Goal: Task Accomplishment & Management: Manage account settings

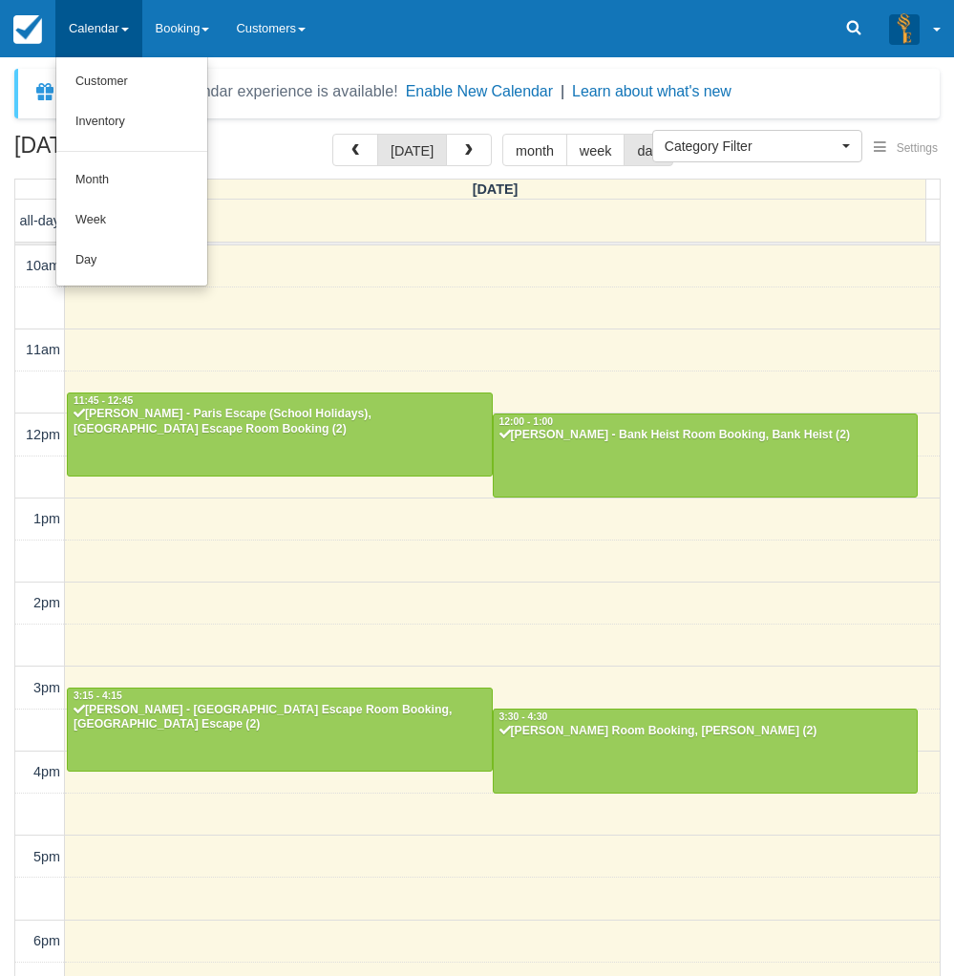
select select
click at [113, 262] on link "Day" at bounding box center [131, 261] width 151 height 40
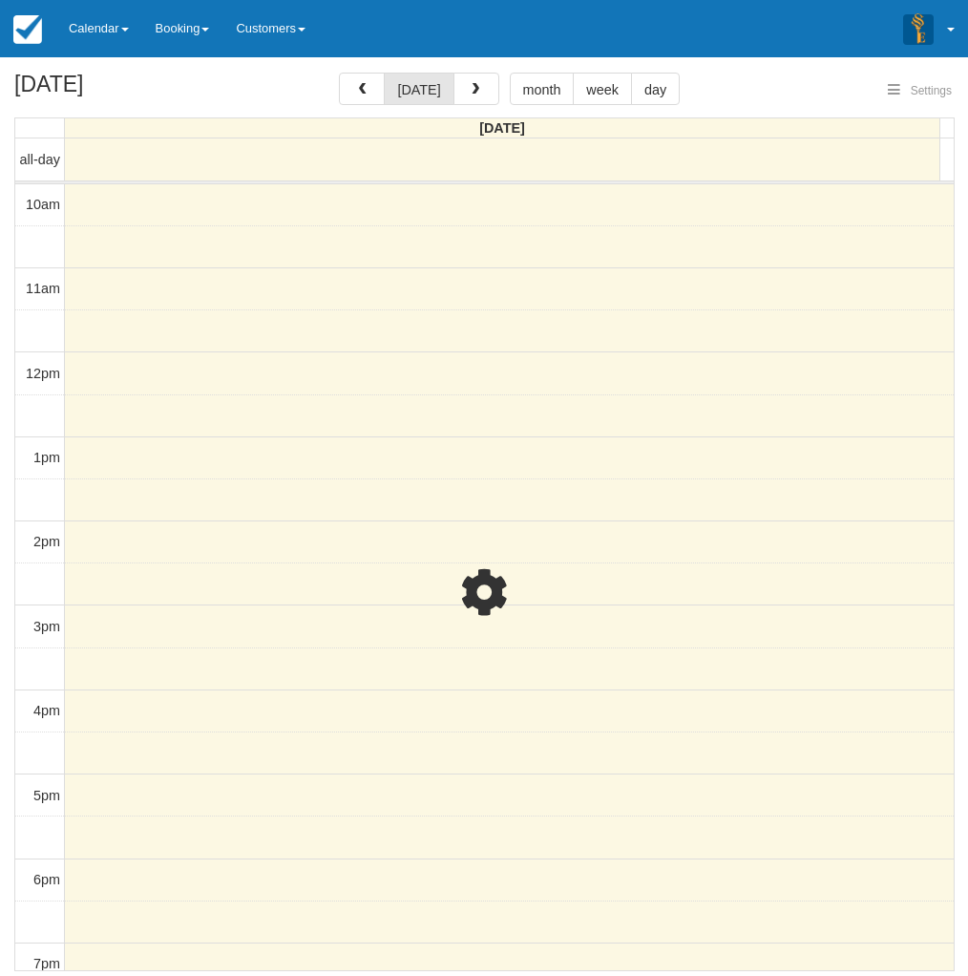
select select
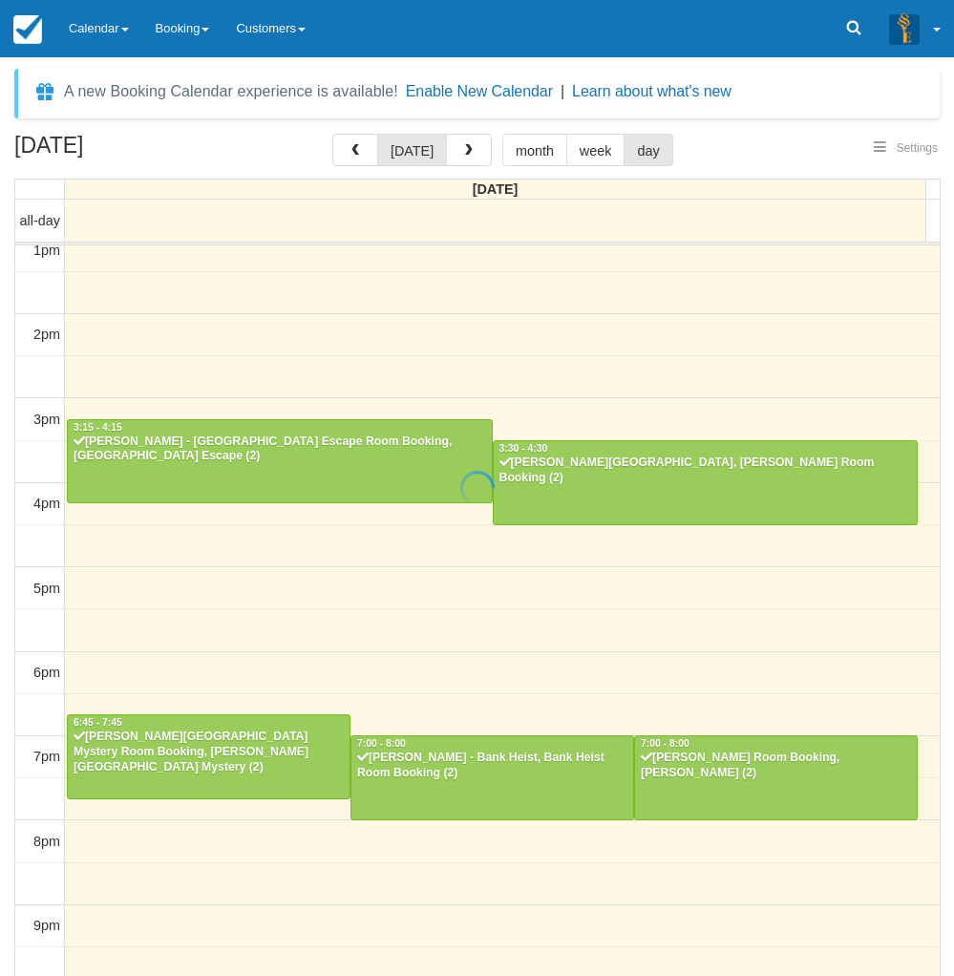
scroll to position [61, 0]
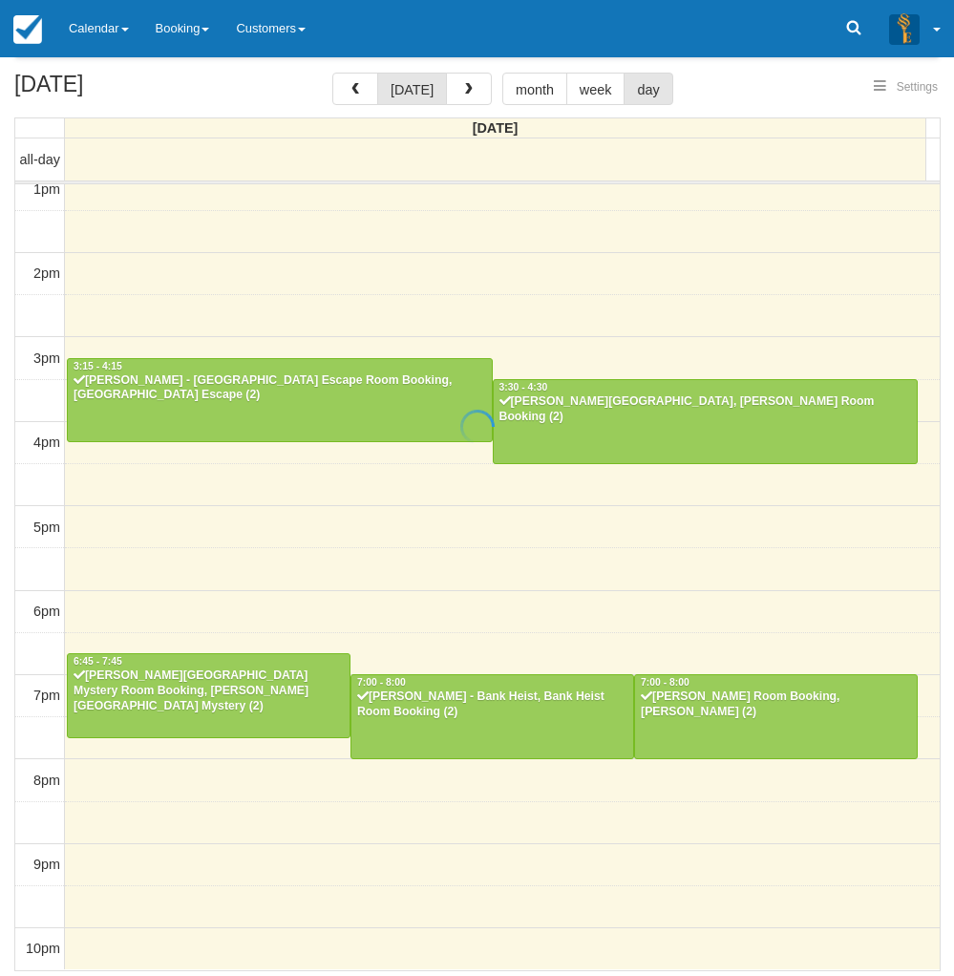
select select
click at [465, 96] on span "button" at bounding box center [468, 89] width 13 height 13
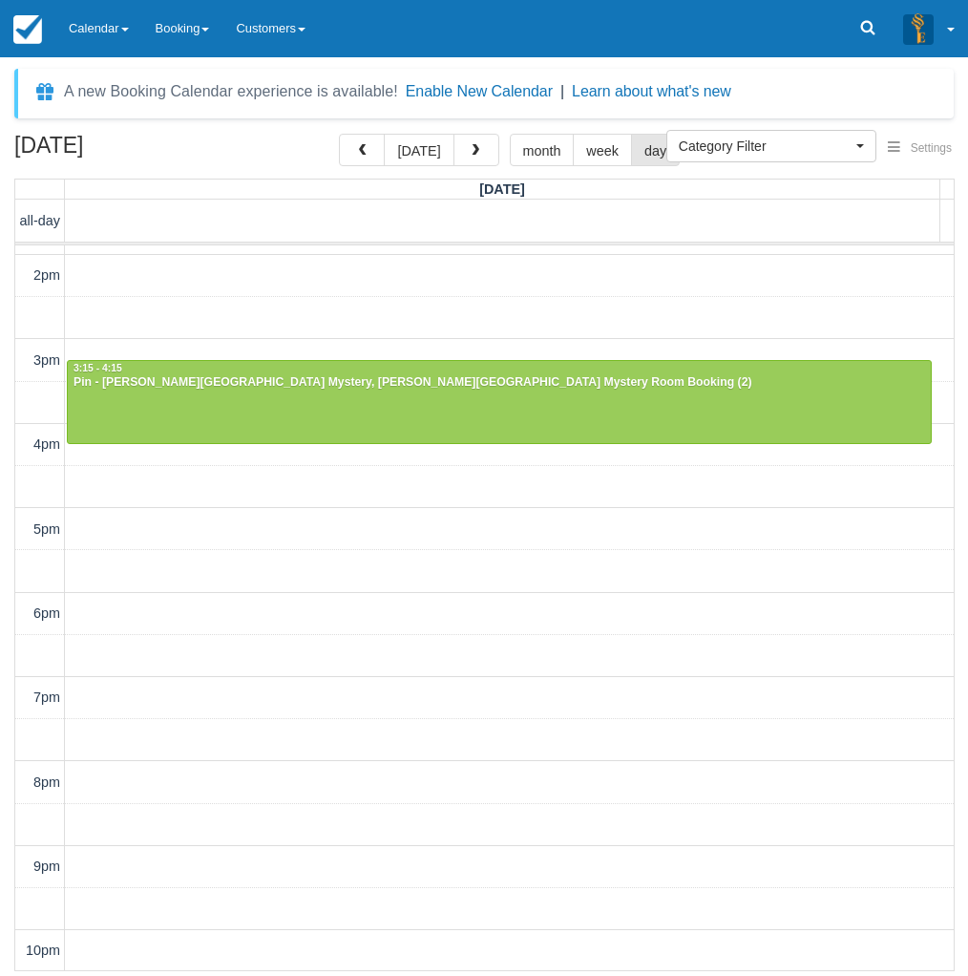
scroll to position [328, 0]
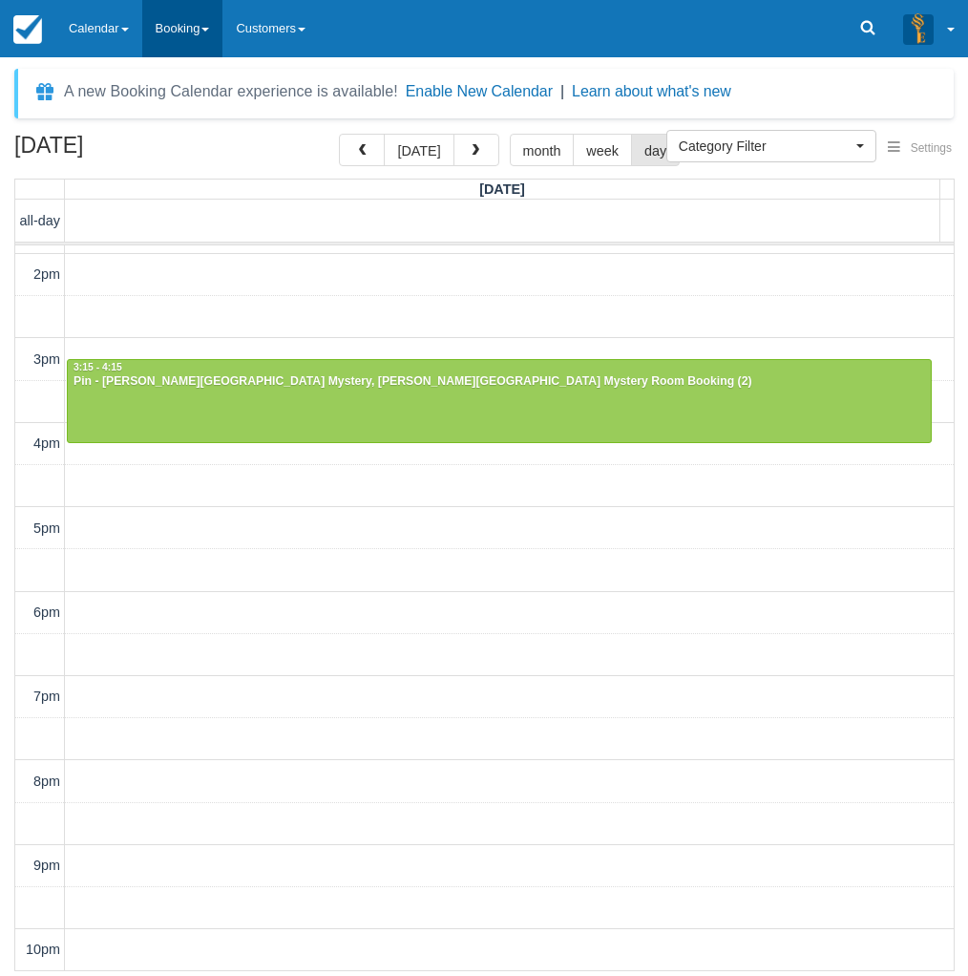
drag, startPoint x: 297, startPoint y: 74, endPoint x: 146, endPoint y: 27, distance: 157.9
click at [295, 74] on div "A new Booking Calendar experience is available! Enable New Calendar | Learn abo…" at bounding box center [483, 94] width 939 height 50
click at [116, 20] on link "Calendar" at bounding box center [98, 28] width 87 height 57
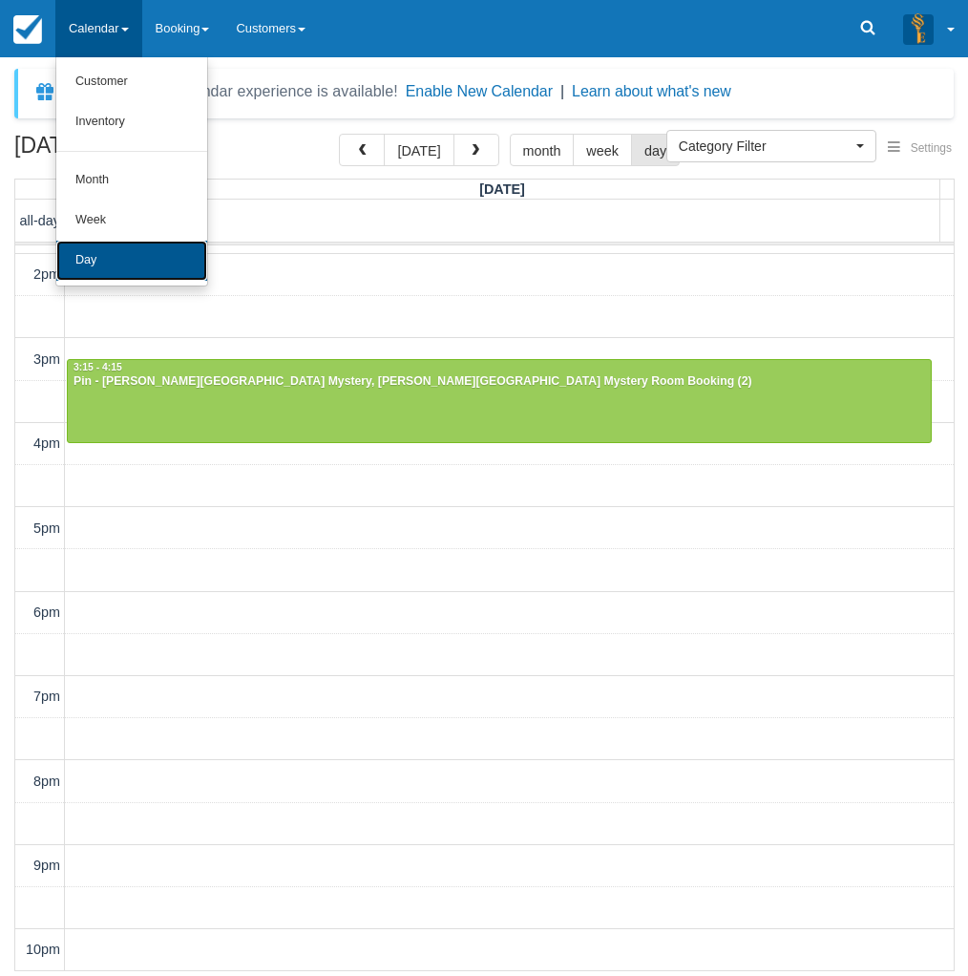
click at [136, 269] on link "Day" at bounding box center [131, 261] width 151 height 40
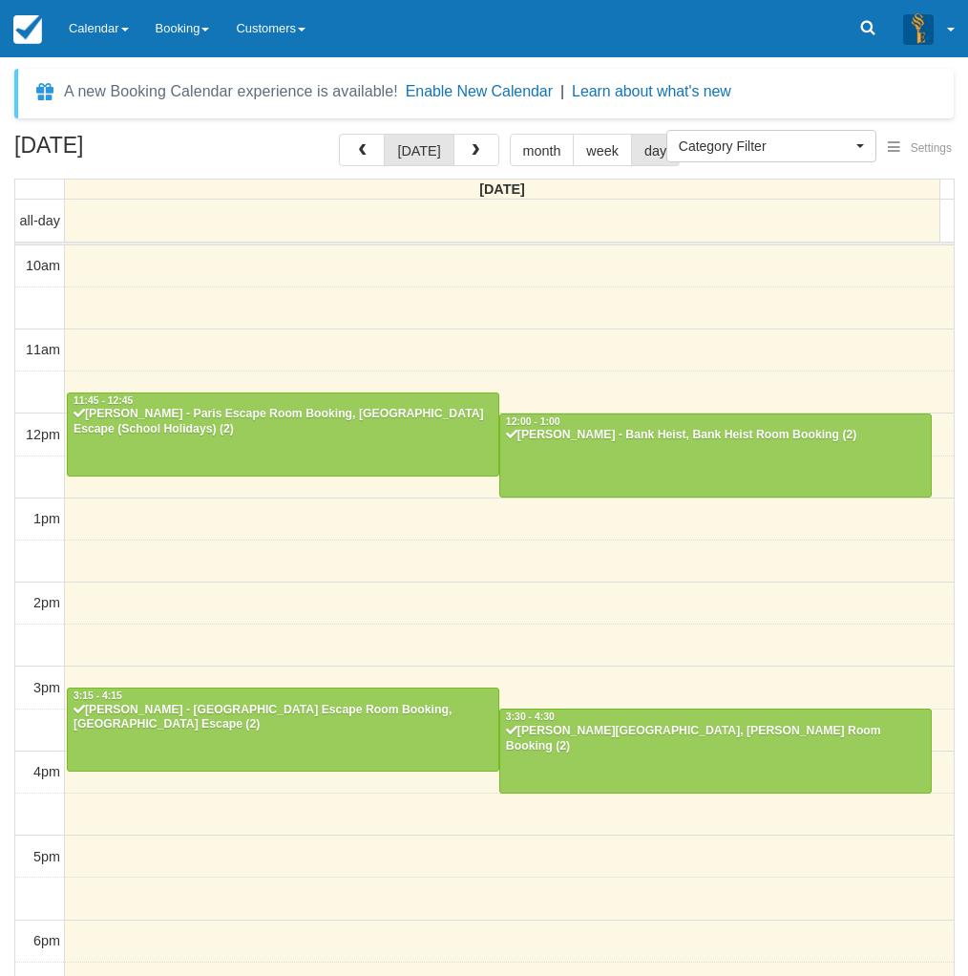
select select
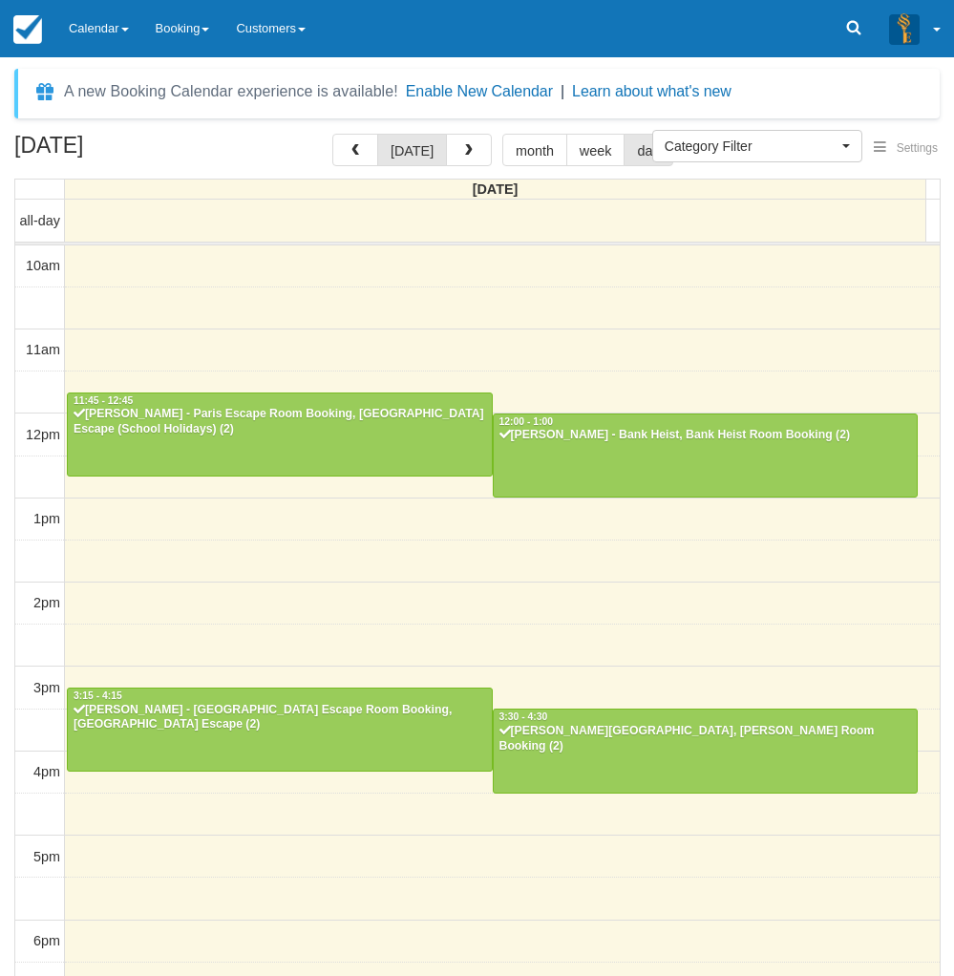
scroll to position [268, 0]
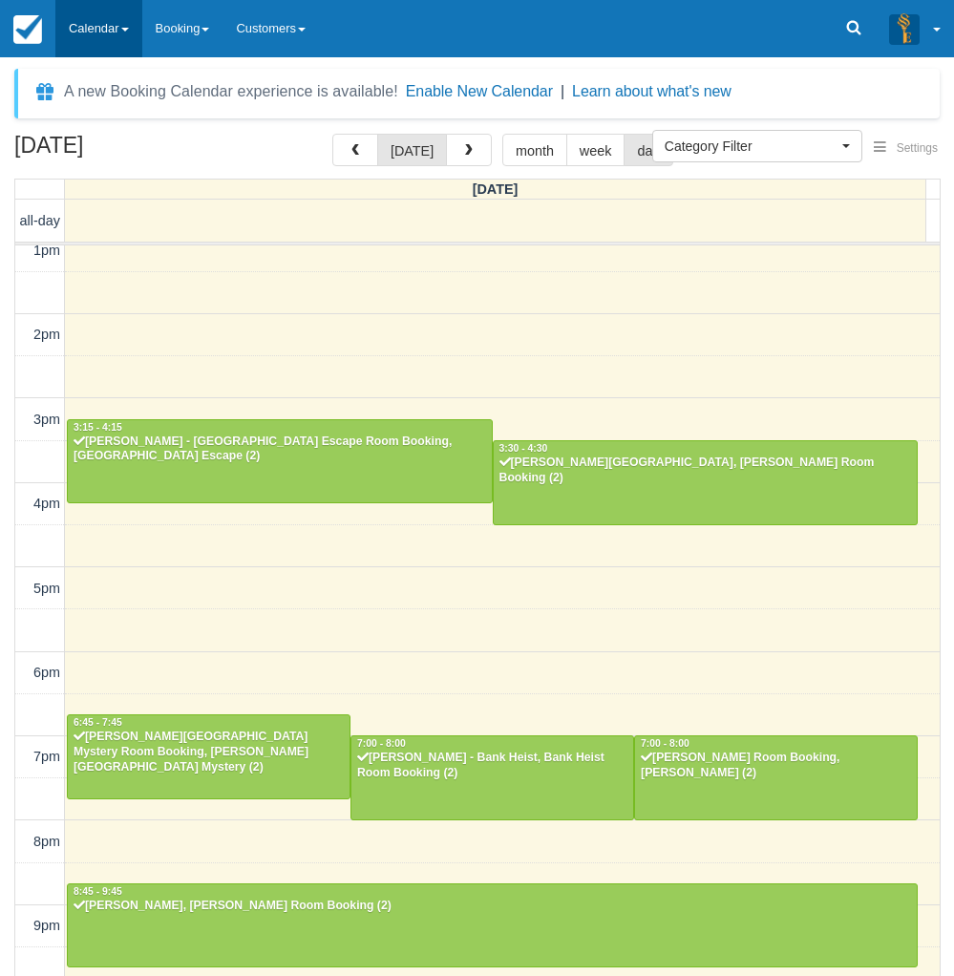
click at [106, 37] on link "Calendar" at bounding box center [98, 28] width 87 height 57
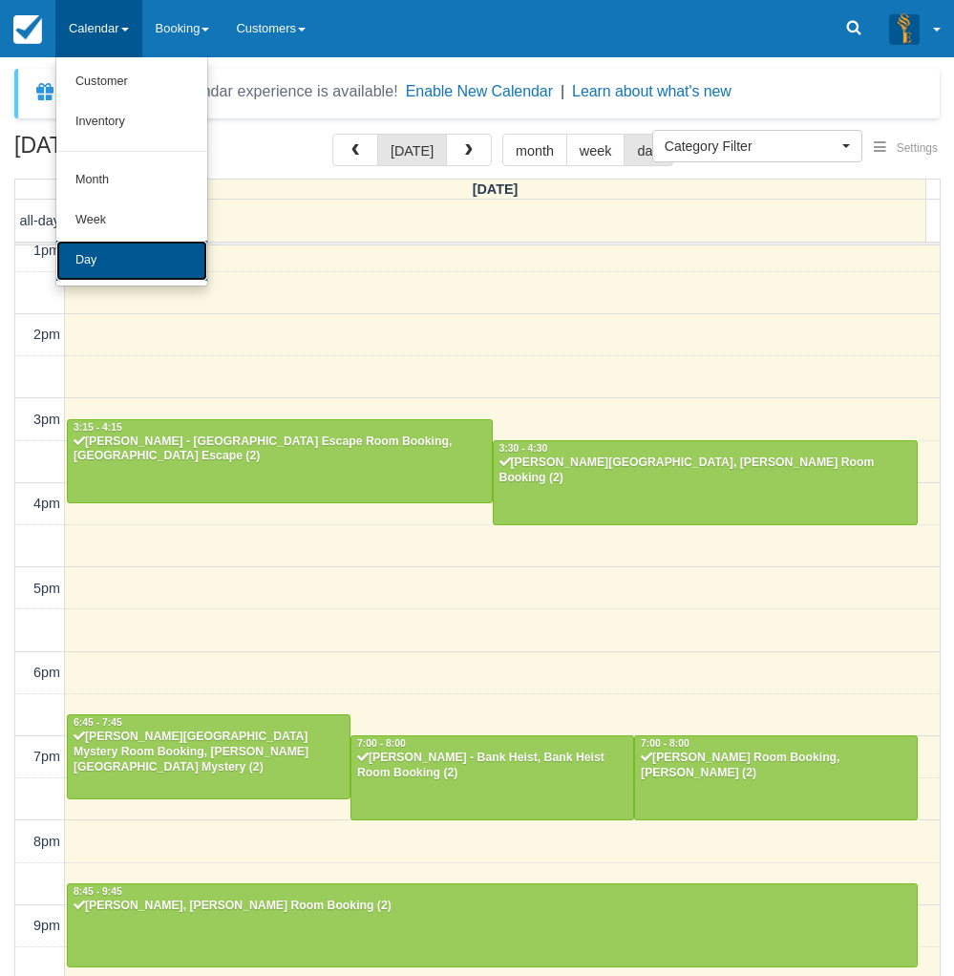
click at [115, 258] on link "Day" at bounding box center [131, 261] width 151 height 40
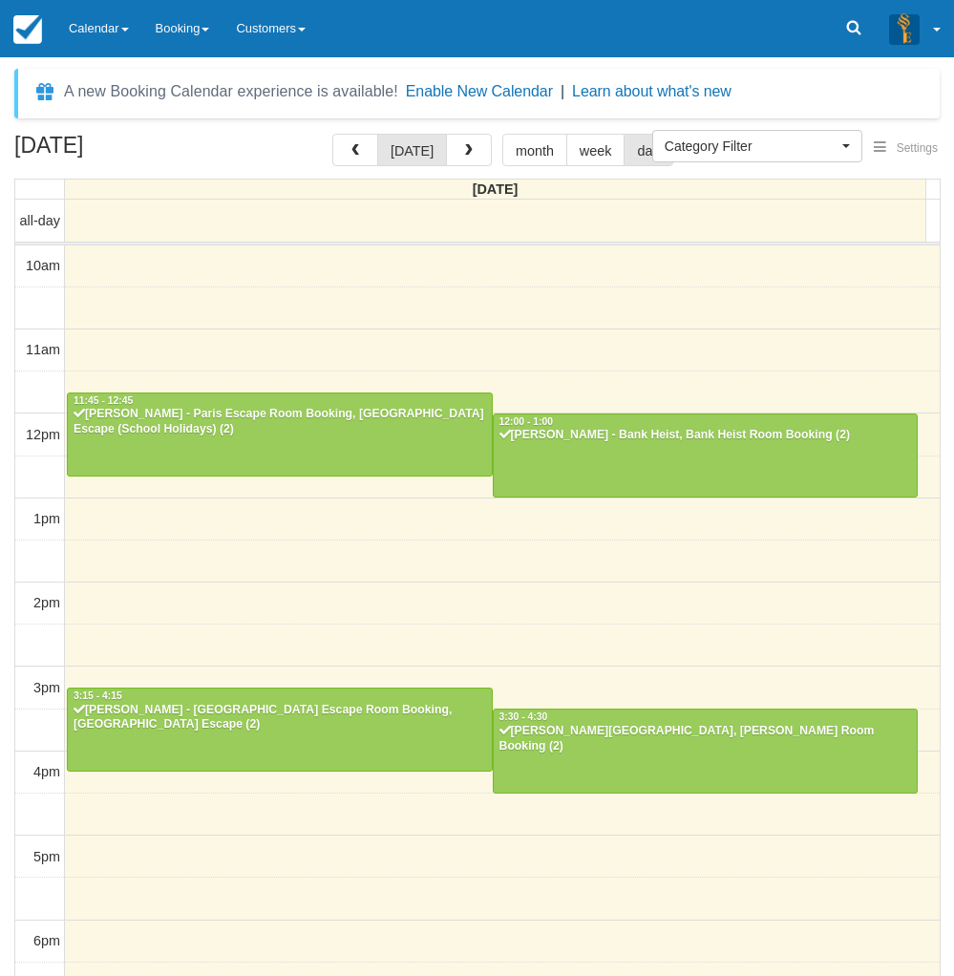
select select
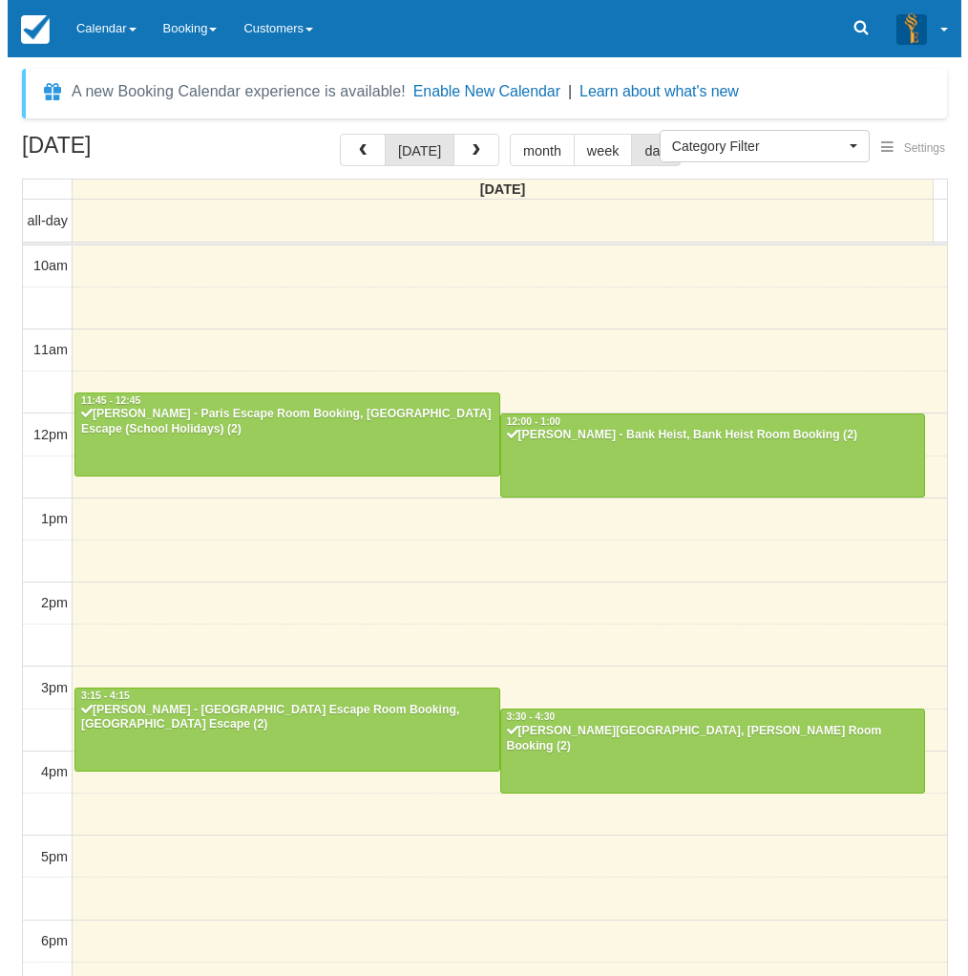
scroll to position [268, 0]
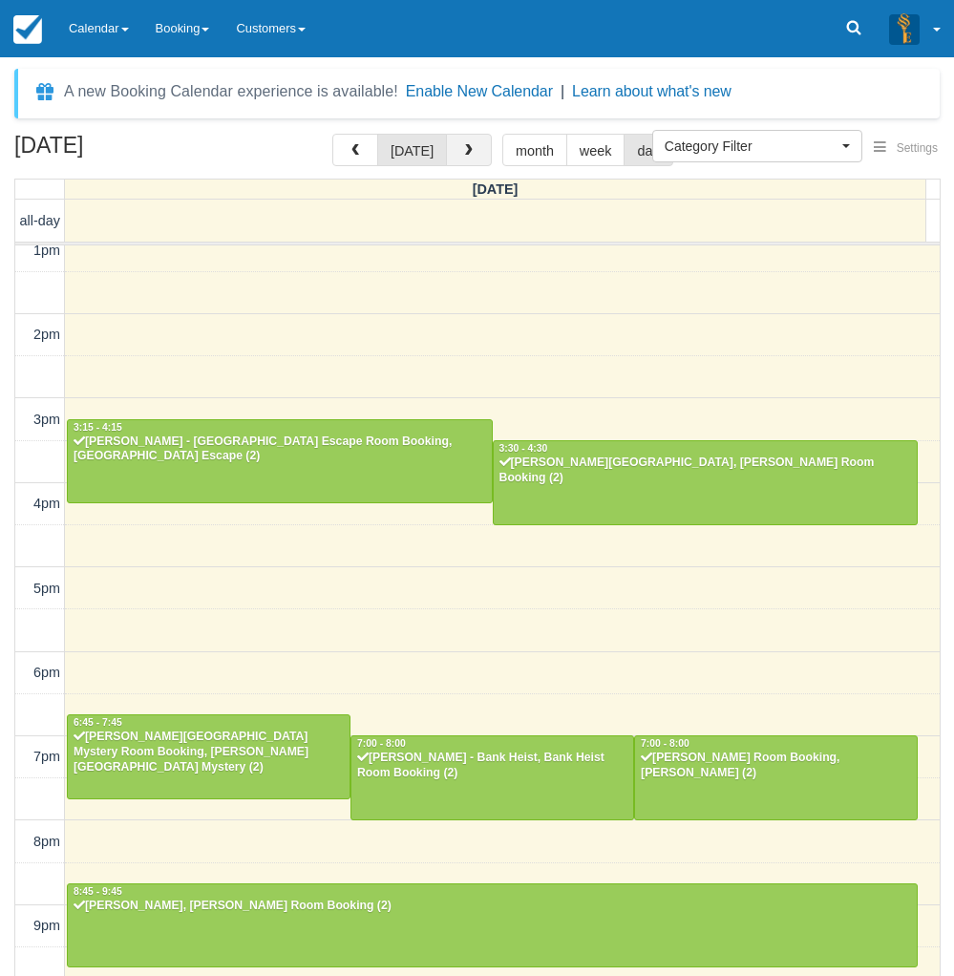
click at [462, 158] on span "button" at bounding box center [468, 150] width 13 height 13
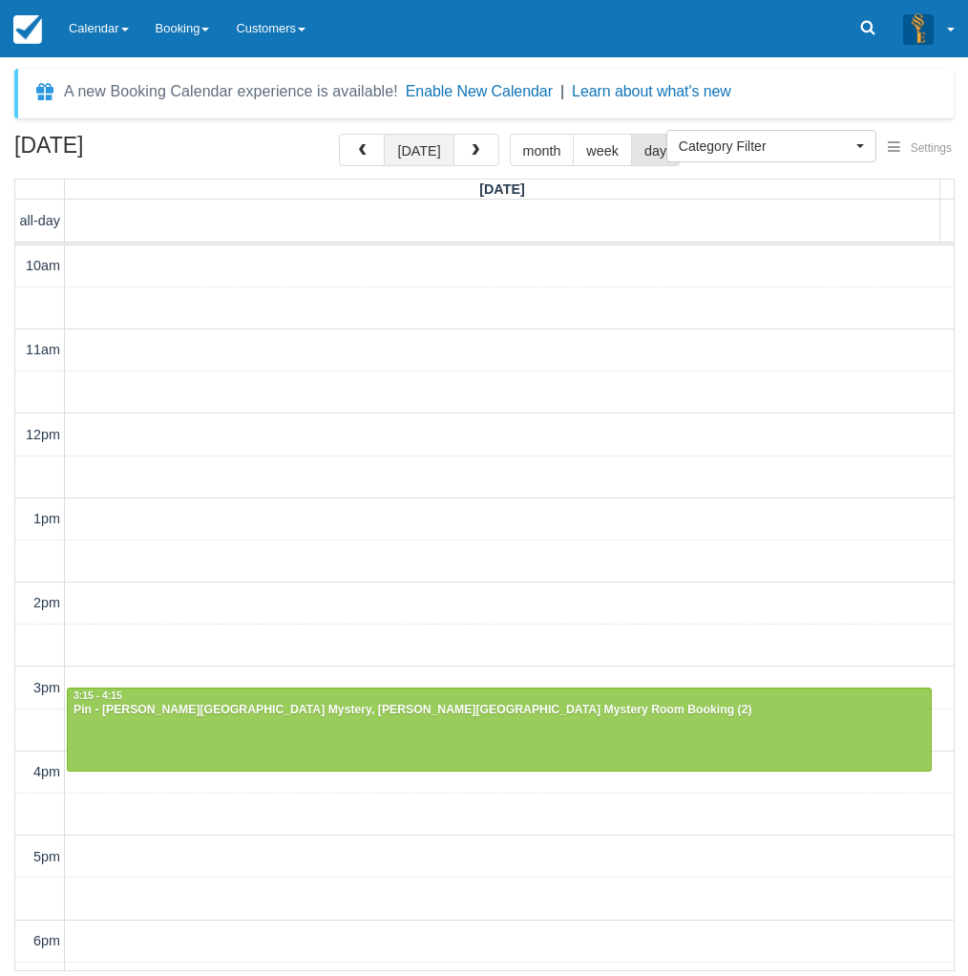
click at [418, 149] on button "[DATE]" at bounding box center [419, 150] width 70 height 32
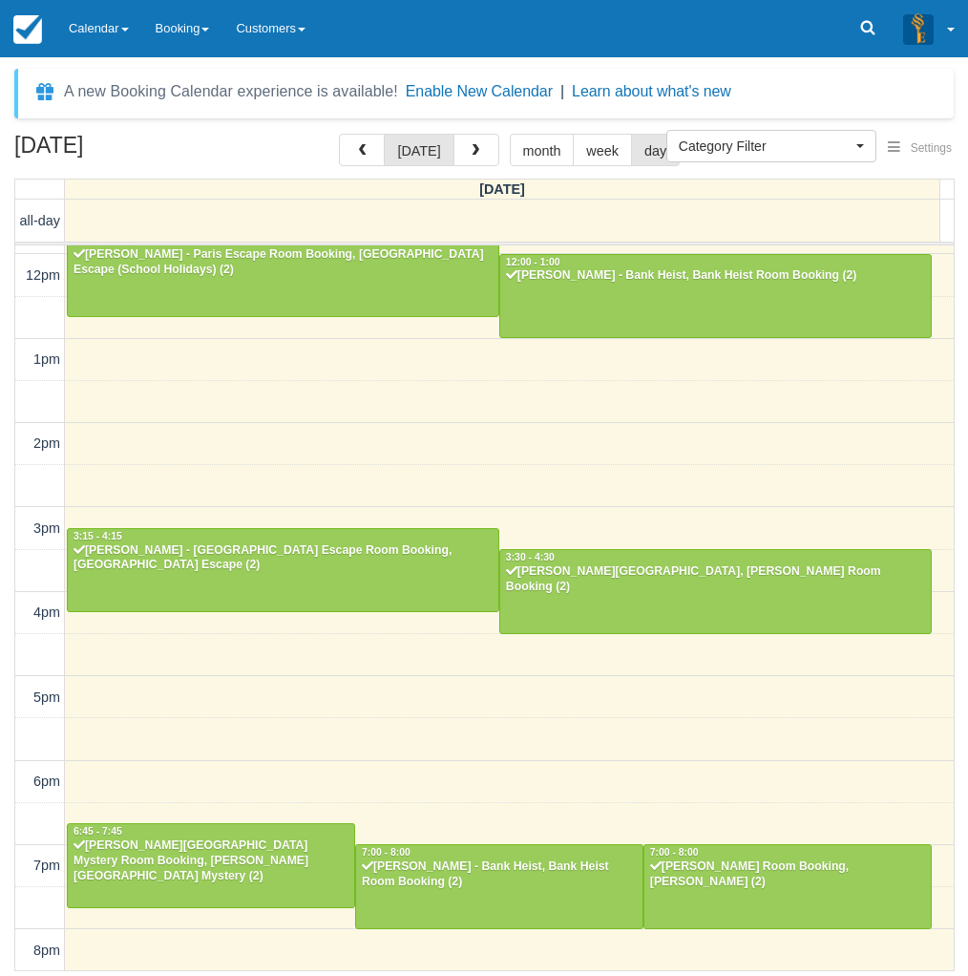
scroll to position [328, 0]
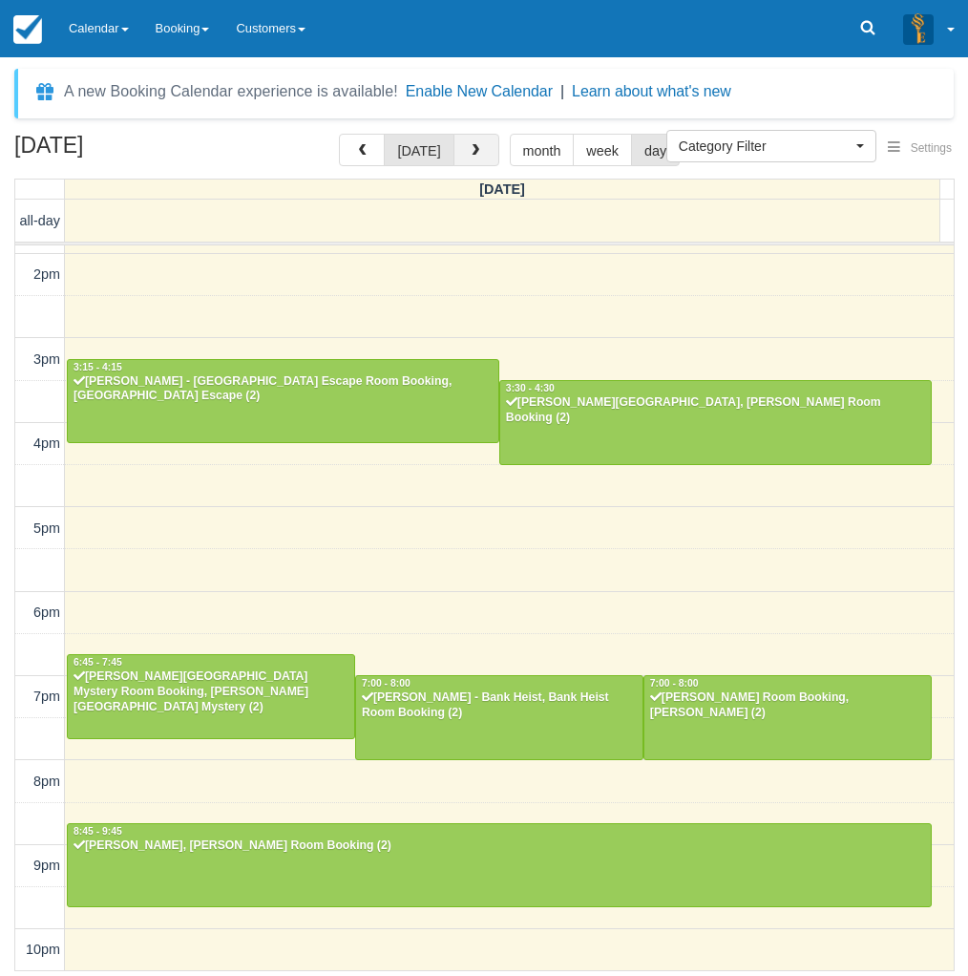
click at [478, 142] on button "button" at bounding box center [476, 150] width 46 height 32
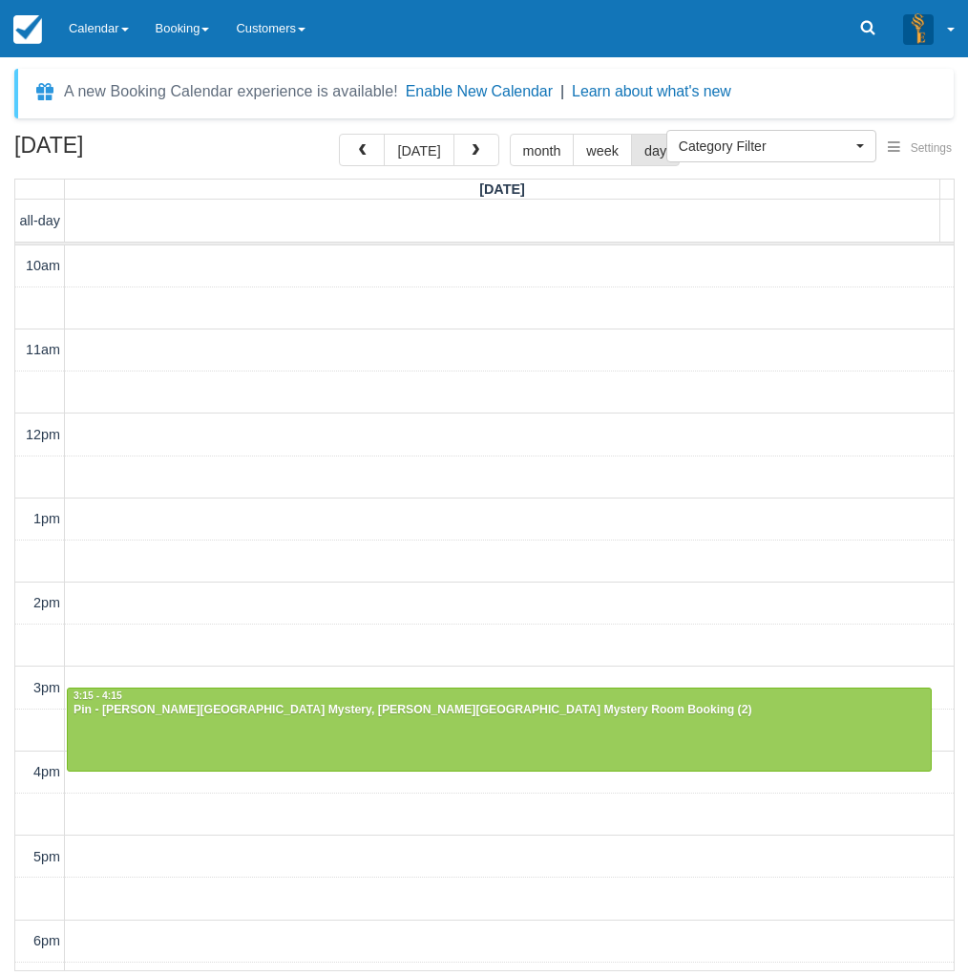
scroll to position [328, 0]
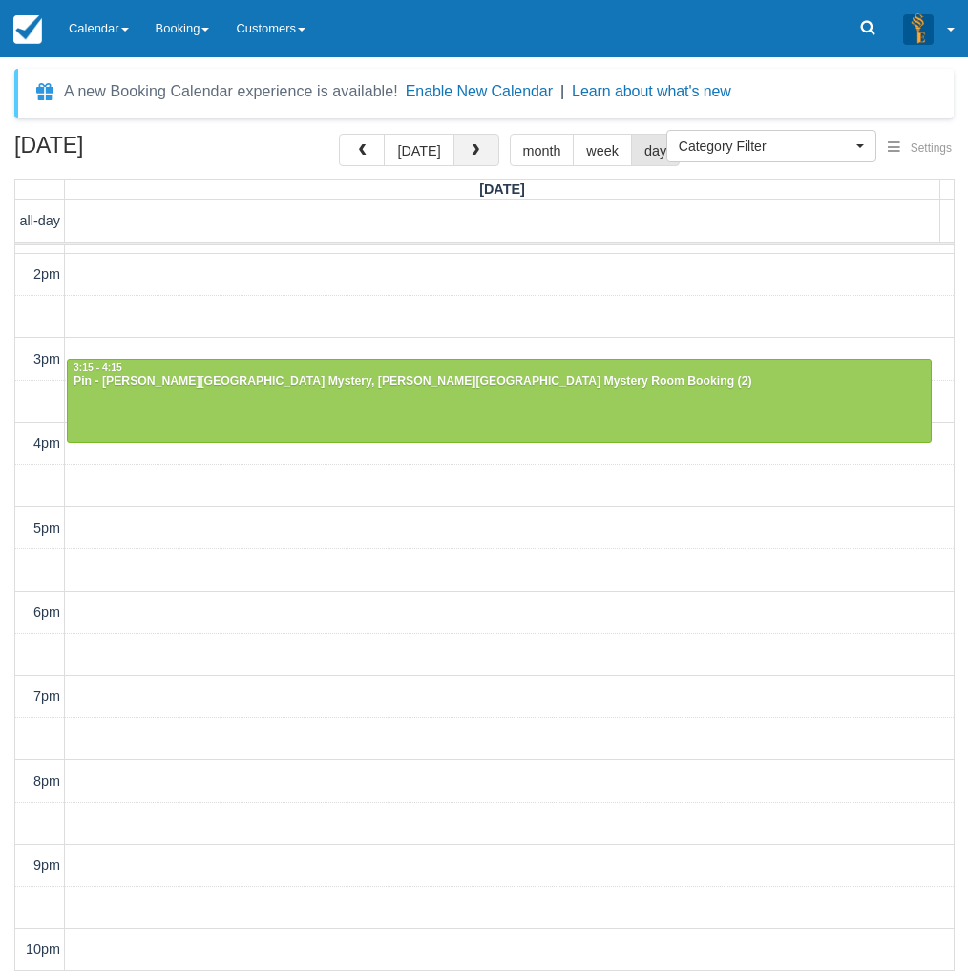
click at [469, 160] on button "button" at bounding box center [476, 150] width 46 height 32
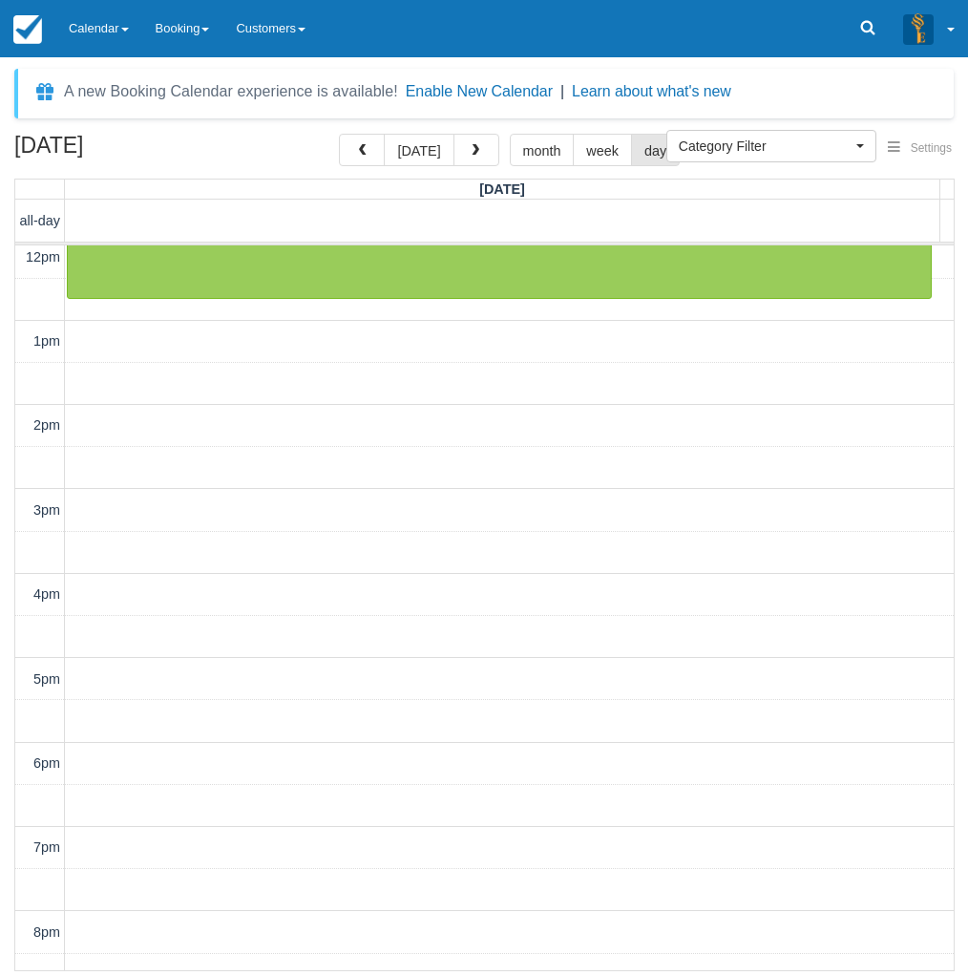
scroll to position [328, 0]
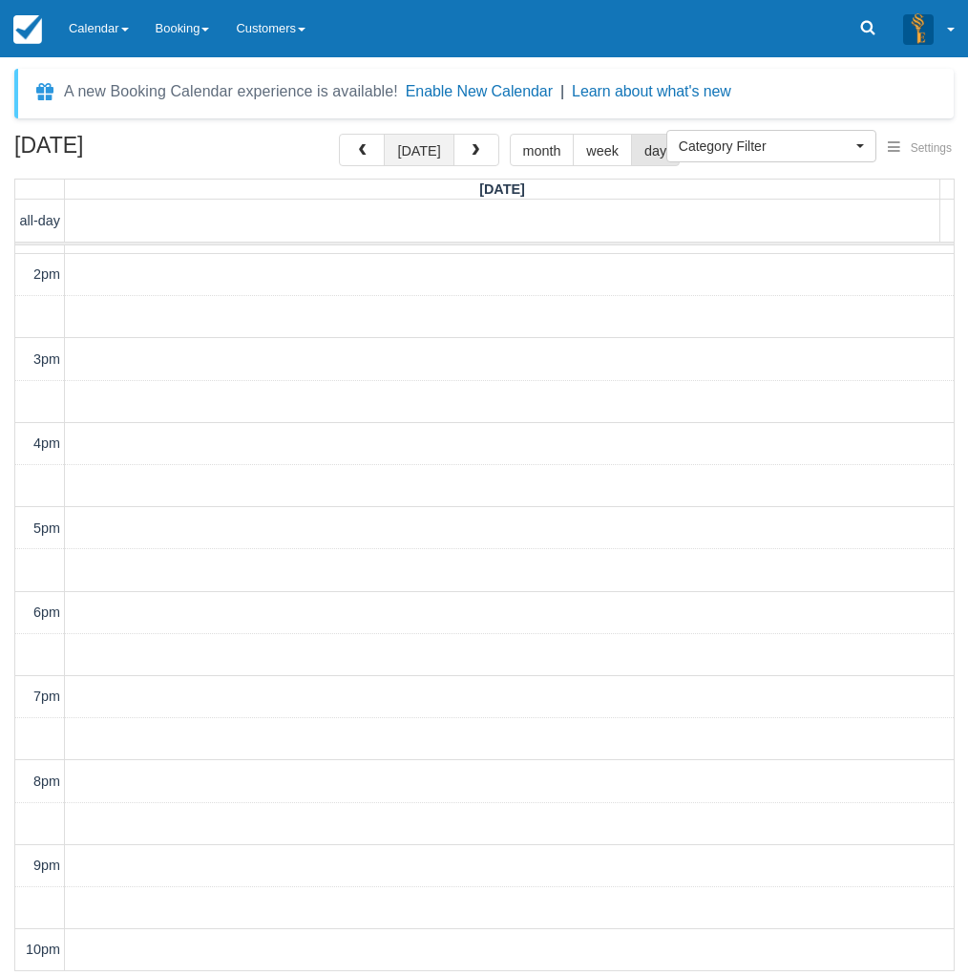
click at [424, 146] on button "[DATE]" at bounding box center [419, 150] width 70 height 32
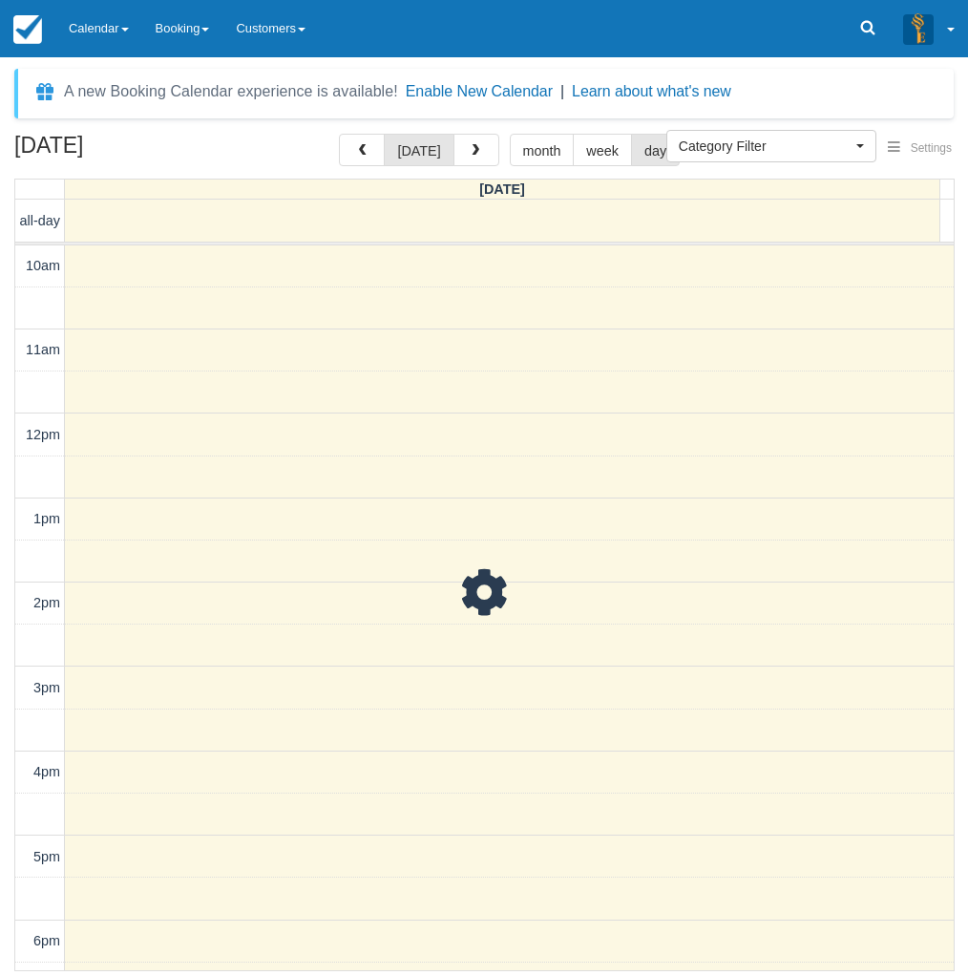
scroll to position [329, 0]
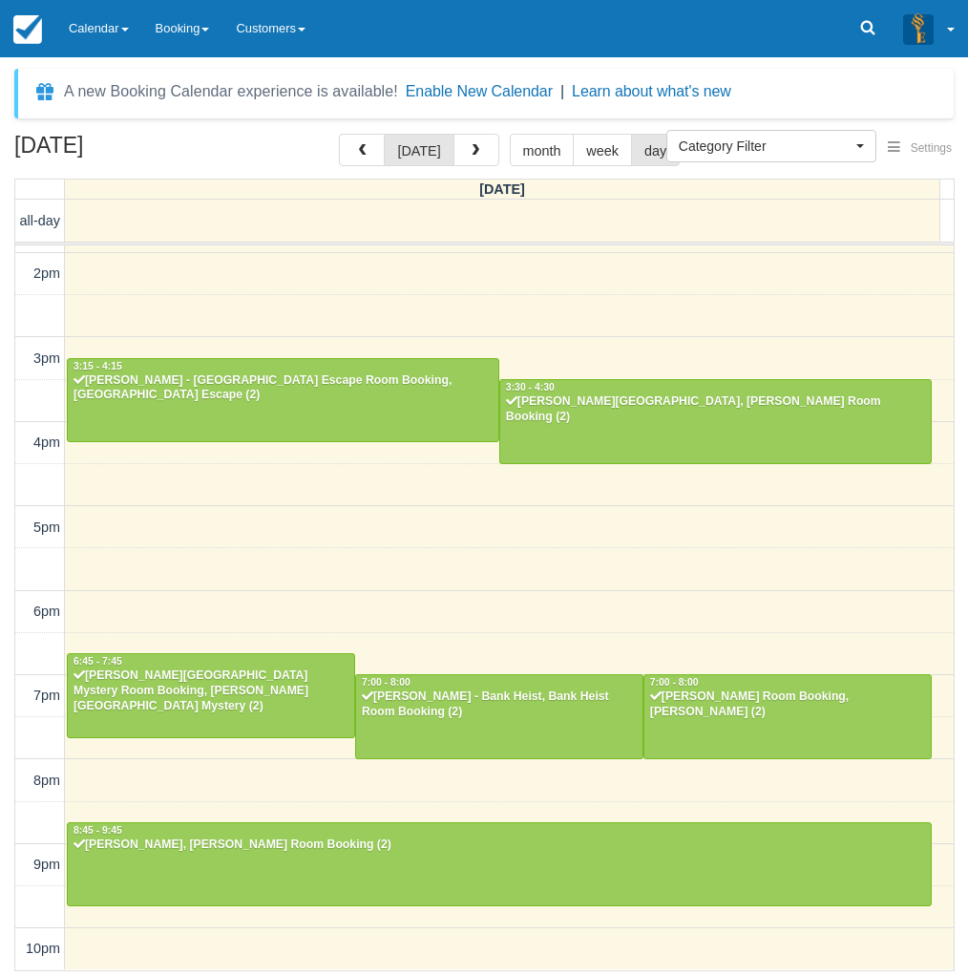
drag, startPoint x: 24, startPoint y: 861, endPoint x: 45, endPoint y: 839, distance: 30.4
click at [24, 861] on td "9pm" at bounding box center [40, 864] width 50 height 42
click at [461, 142] on button "button" at bounding box center [476, 150] width 46 height 32
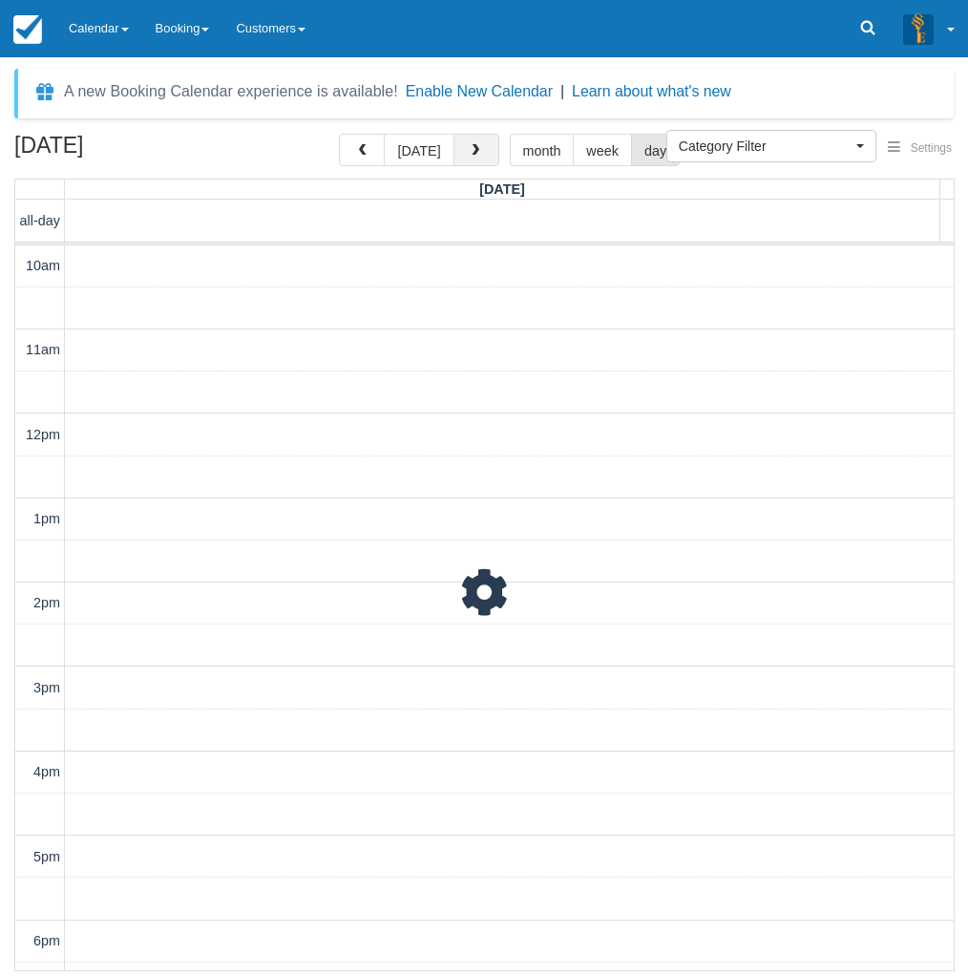
scroll to position [329, 0]
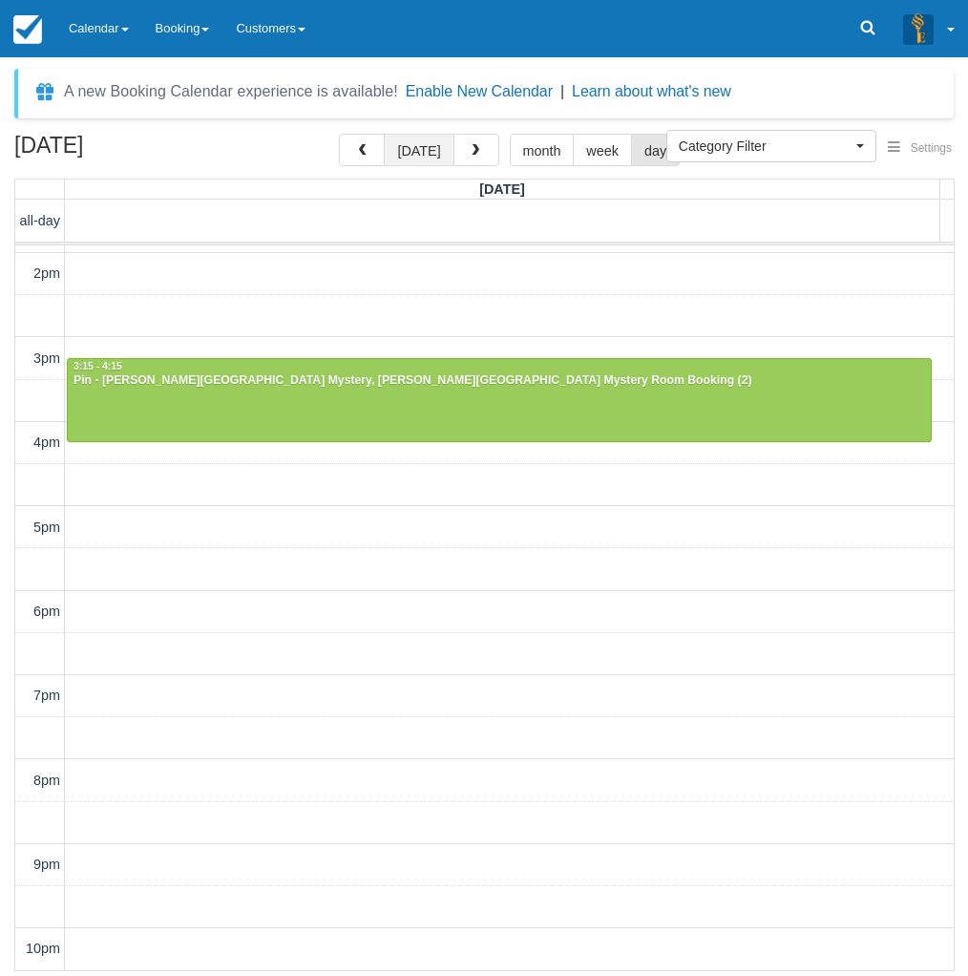
click at [428, 163] on button "[DATE]" at bounding box center [419, 150] width 70 height 32
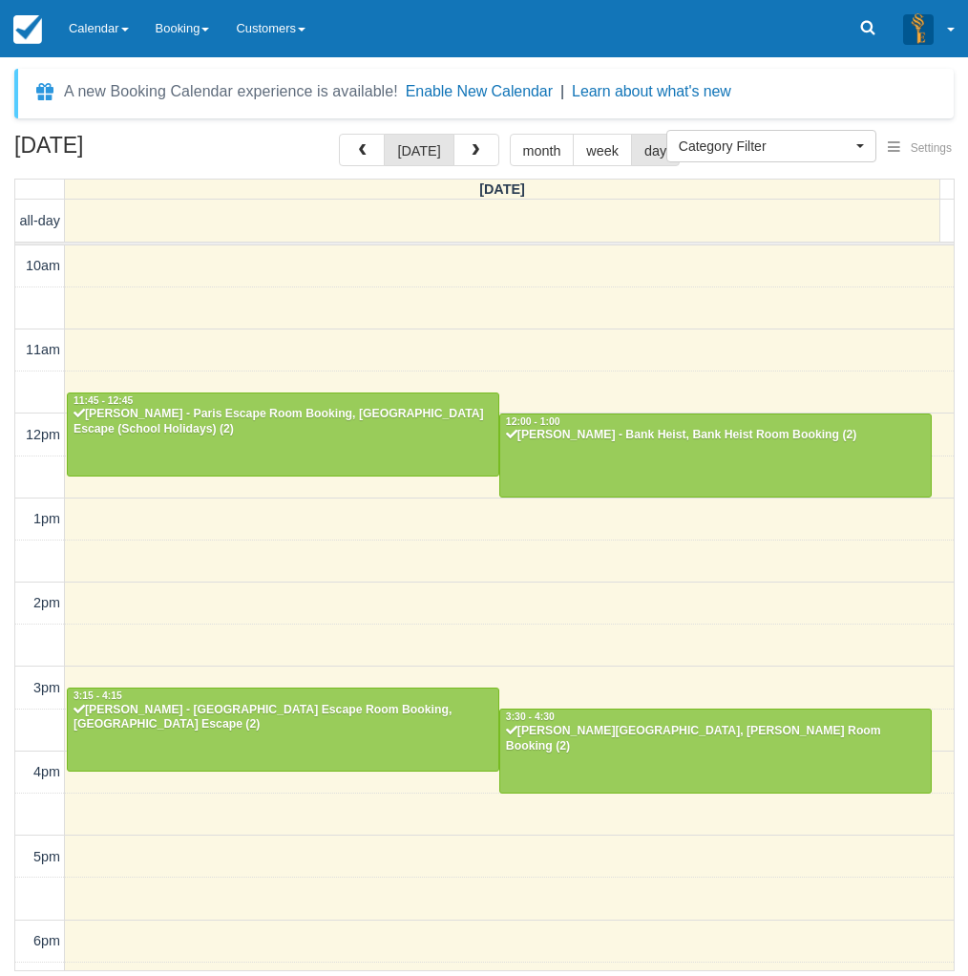
scroll to position [329, 0]
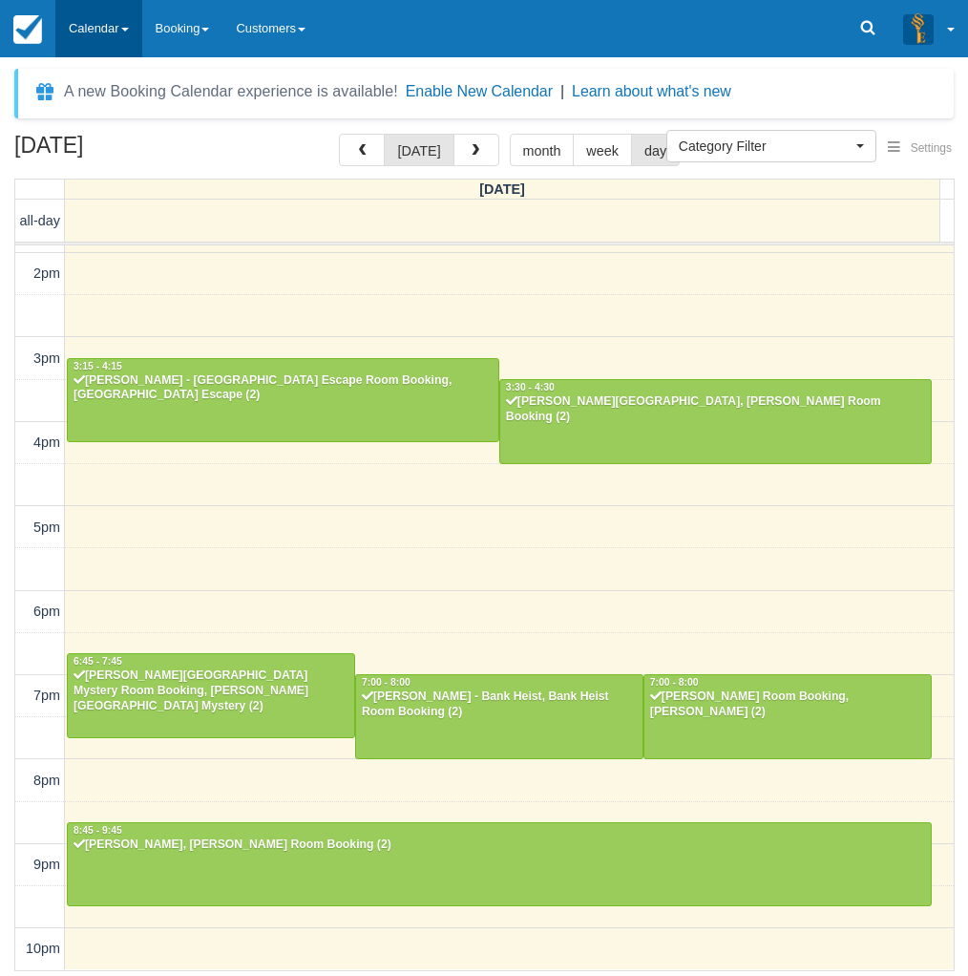
click at [100, 33] on link "Calendar" at bounding box center [98, 28] width 87 height 57
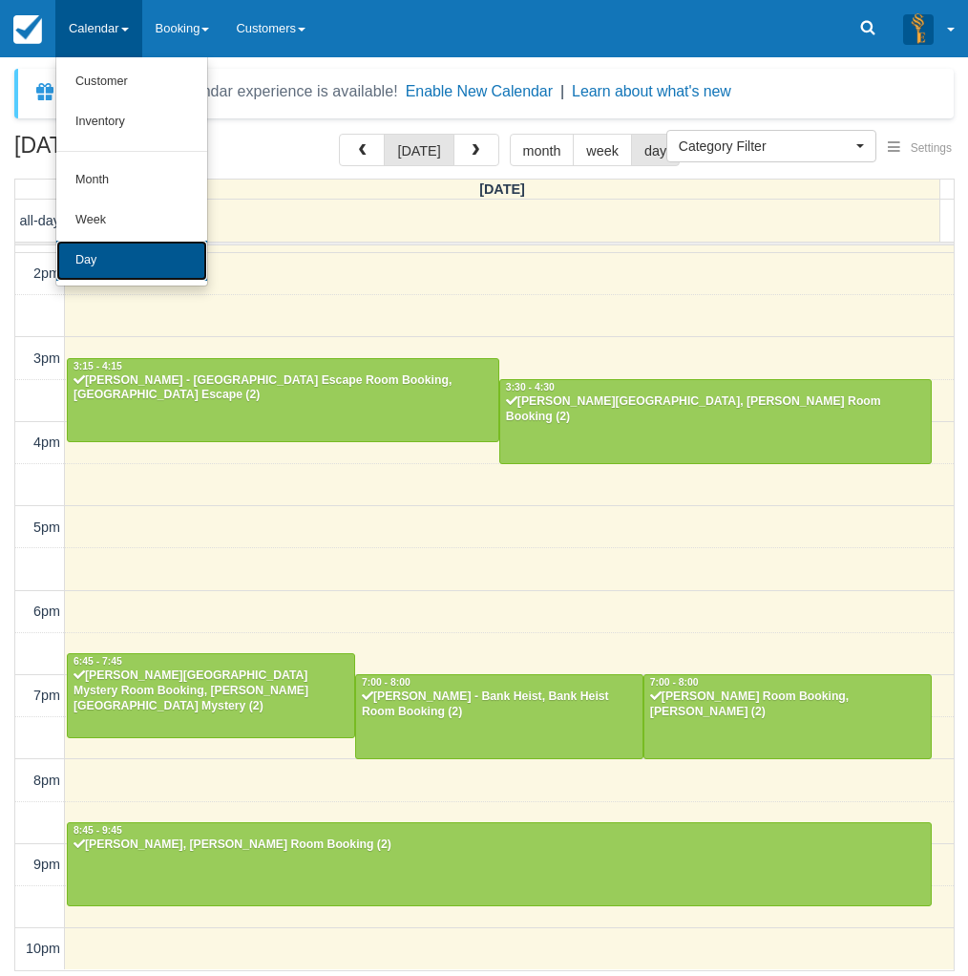
click at [97, 264] on link "Day" at bounding box center [131, 261] width 151 height 40
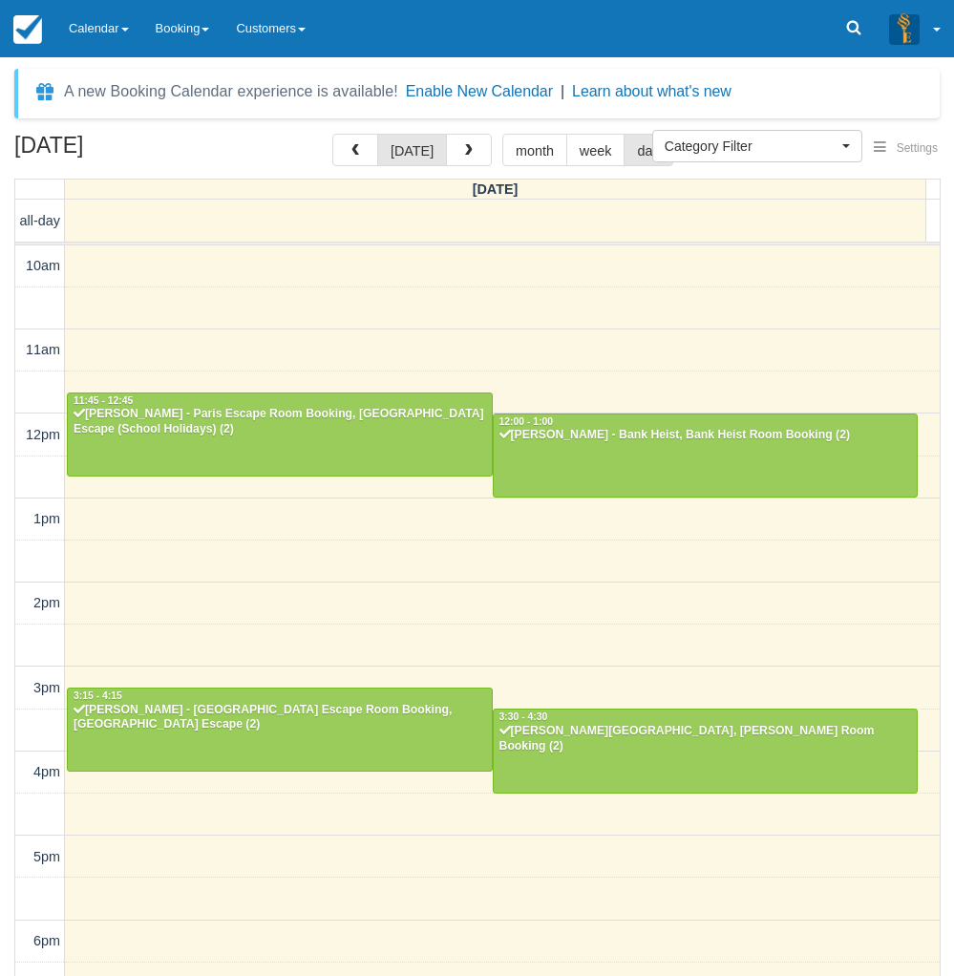
select select
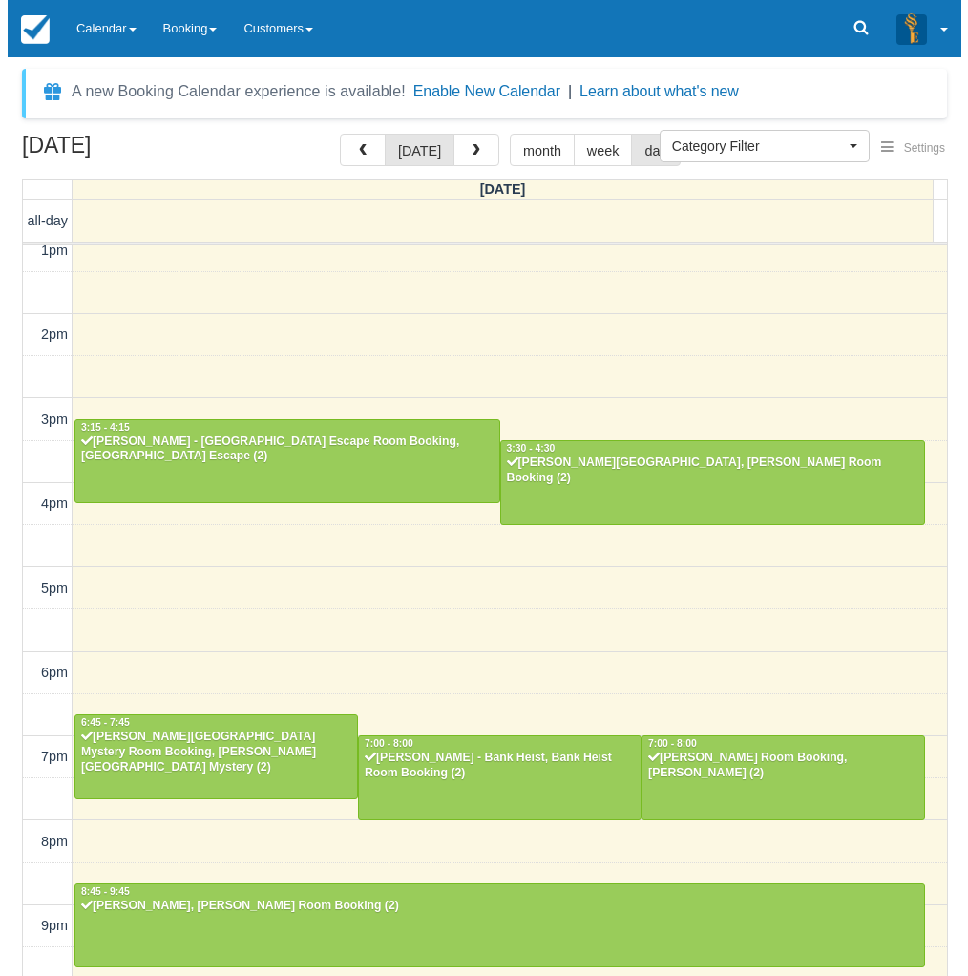
scroll to position [267, 0]
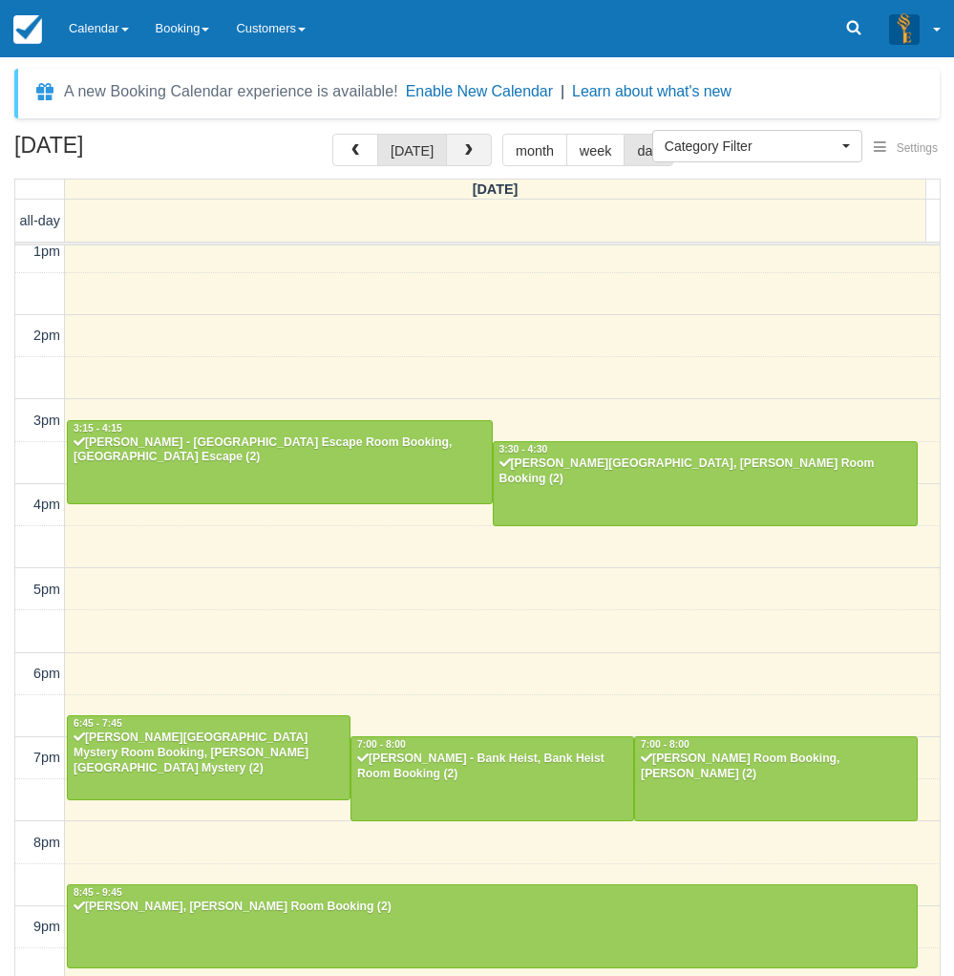
click at [462, 145] on span "button" at bounding box center [468, 150] width 13 height 13
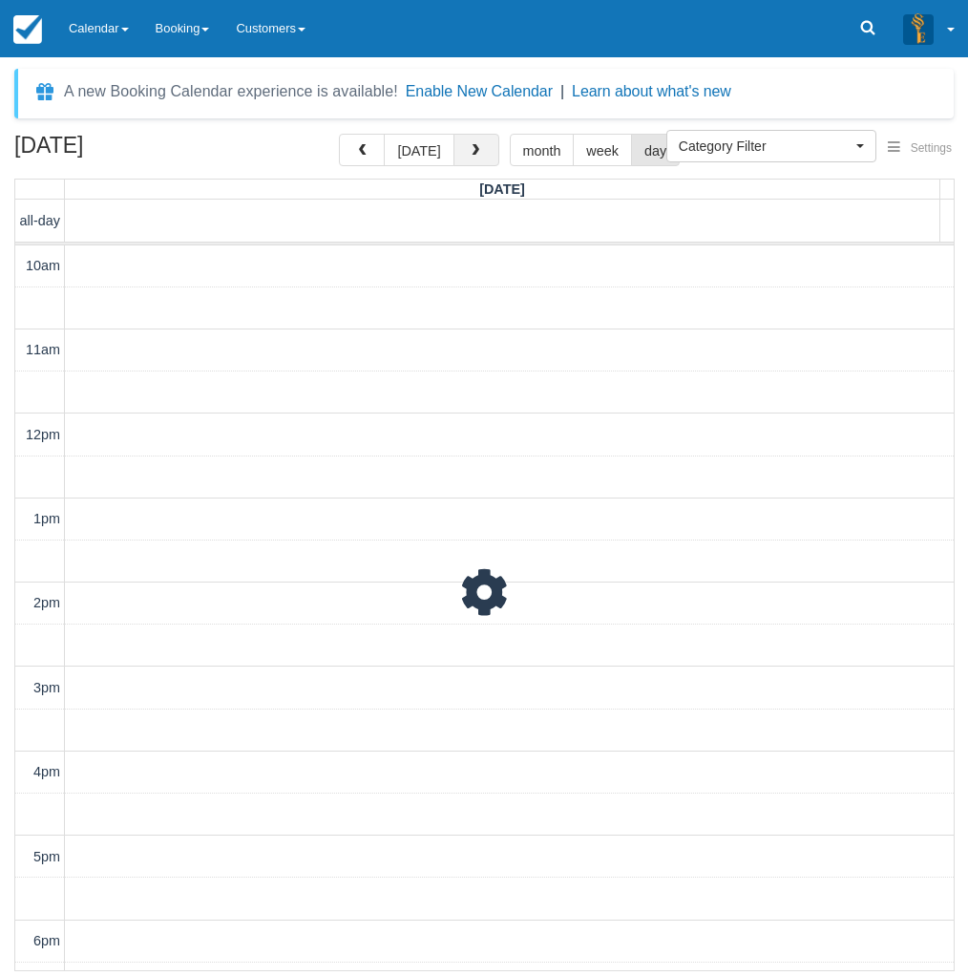
scroll to position [329, 0]
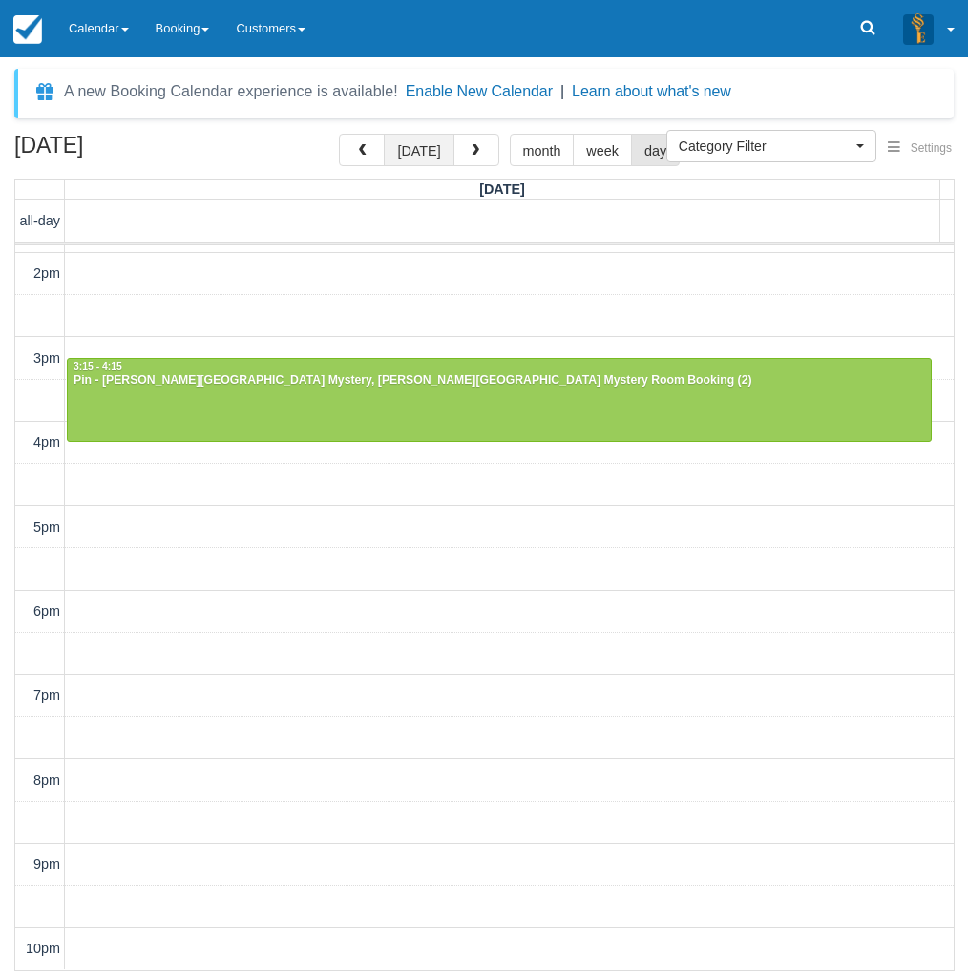
click at [420, 159] on button "[DATE]" at bounding box center [419, 150] width 70 height 32
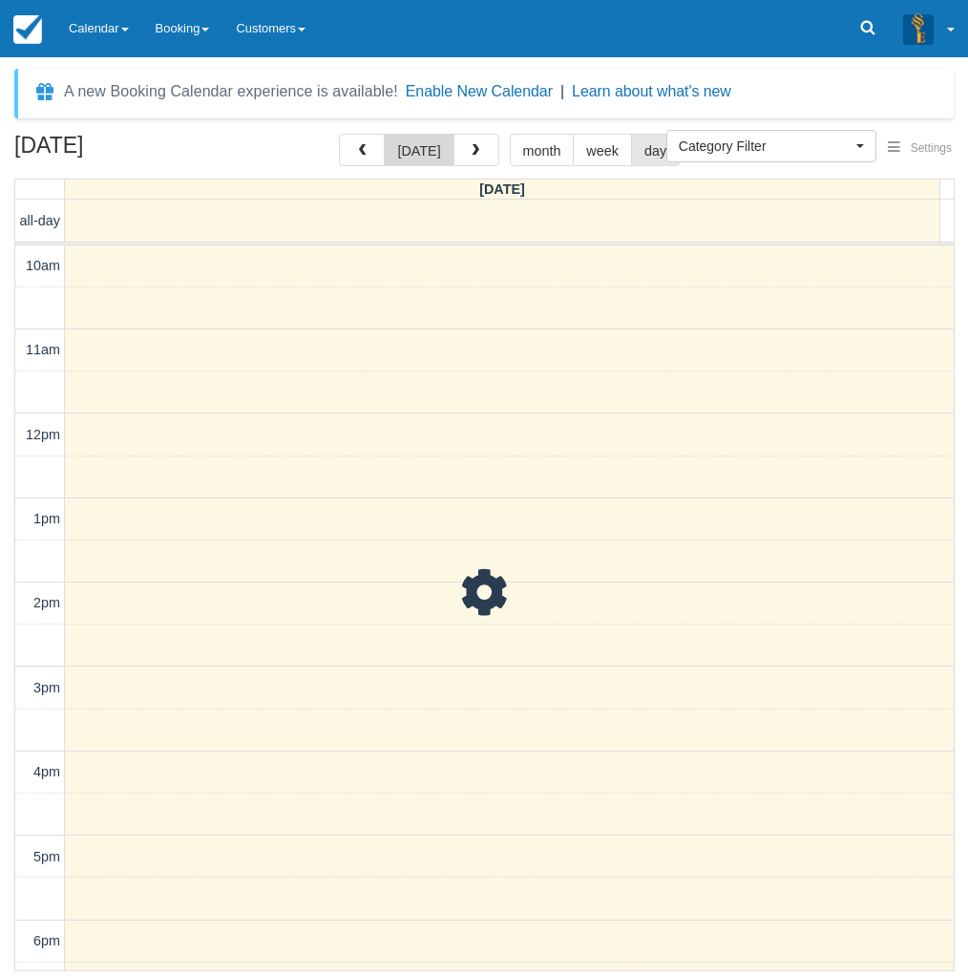
scroll to position [329, 0]
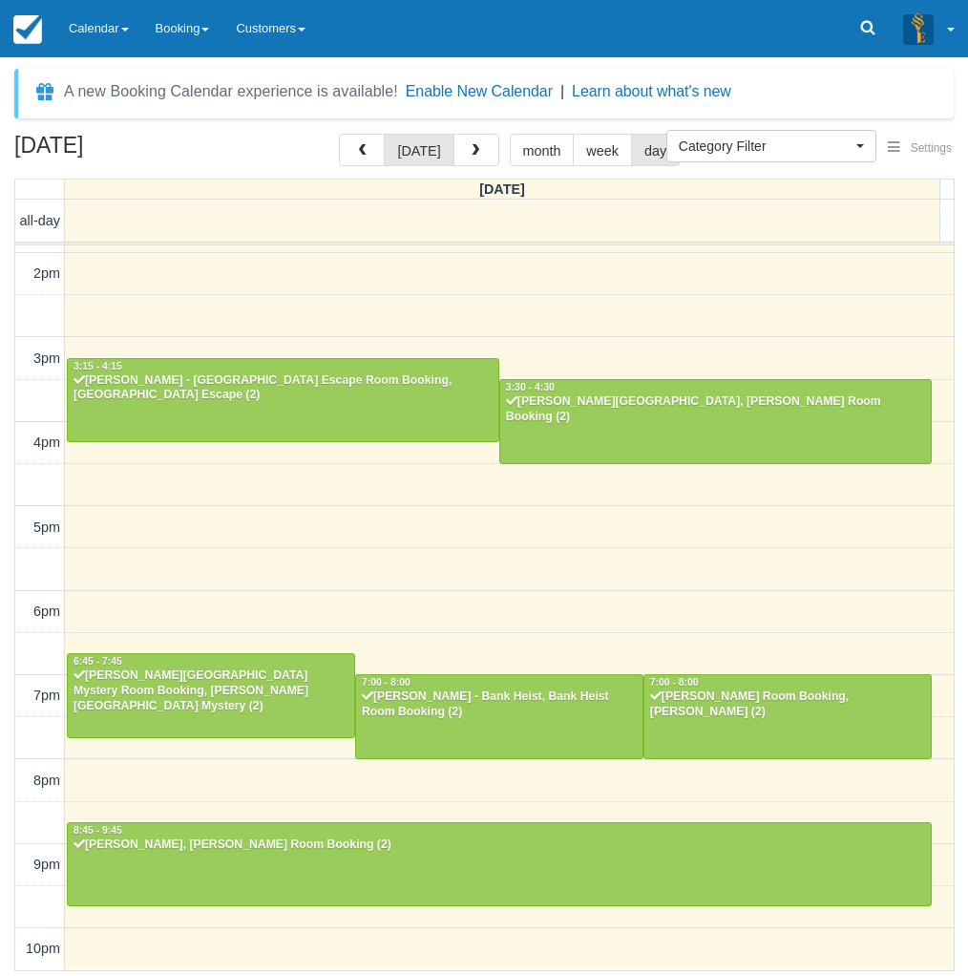
click at [15, 757] on td at bounding box center [40, 738] width 50 height 42
click at [110, 46] on link "Calendar" at bounding box center [98, 28] width 87 height 57
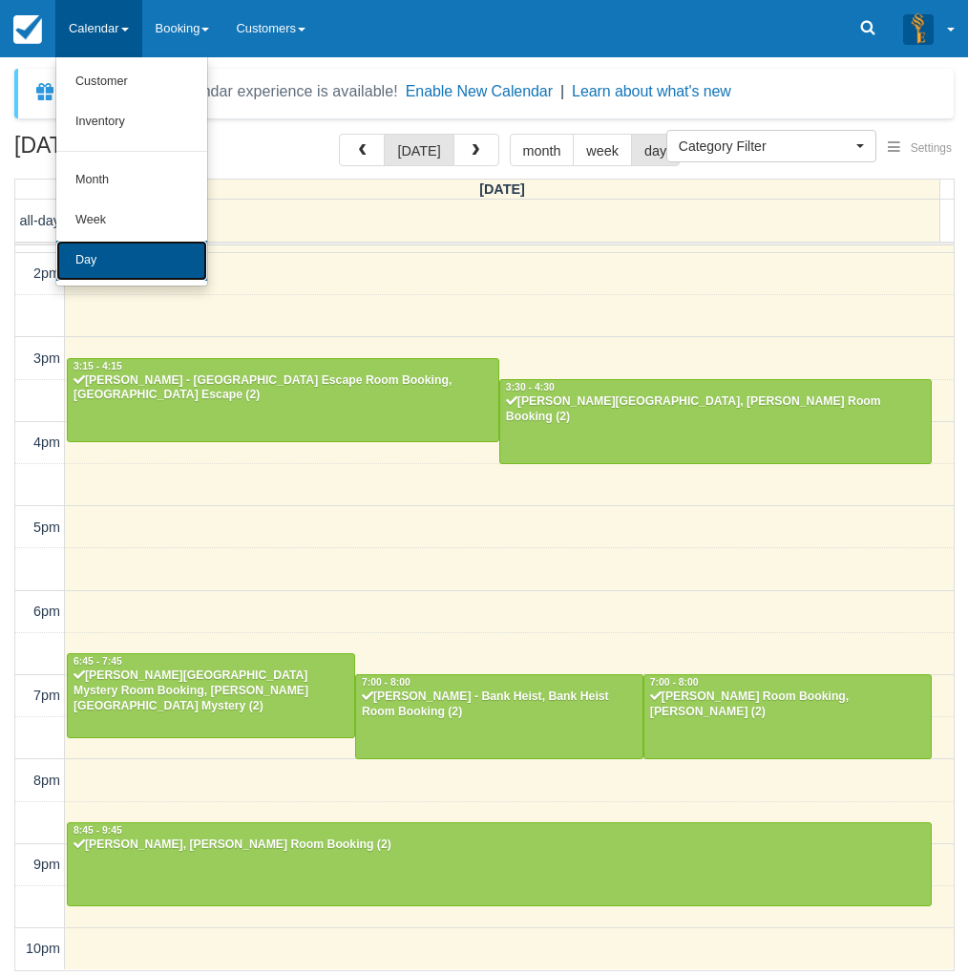
click at [78, 263] on link "Day" at bounding box center [131, 261] width 151 height 40
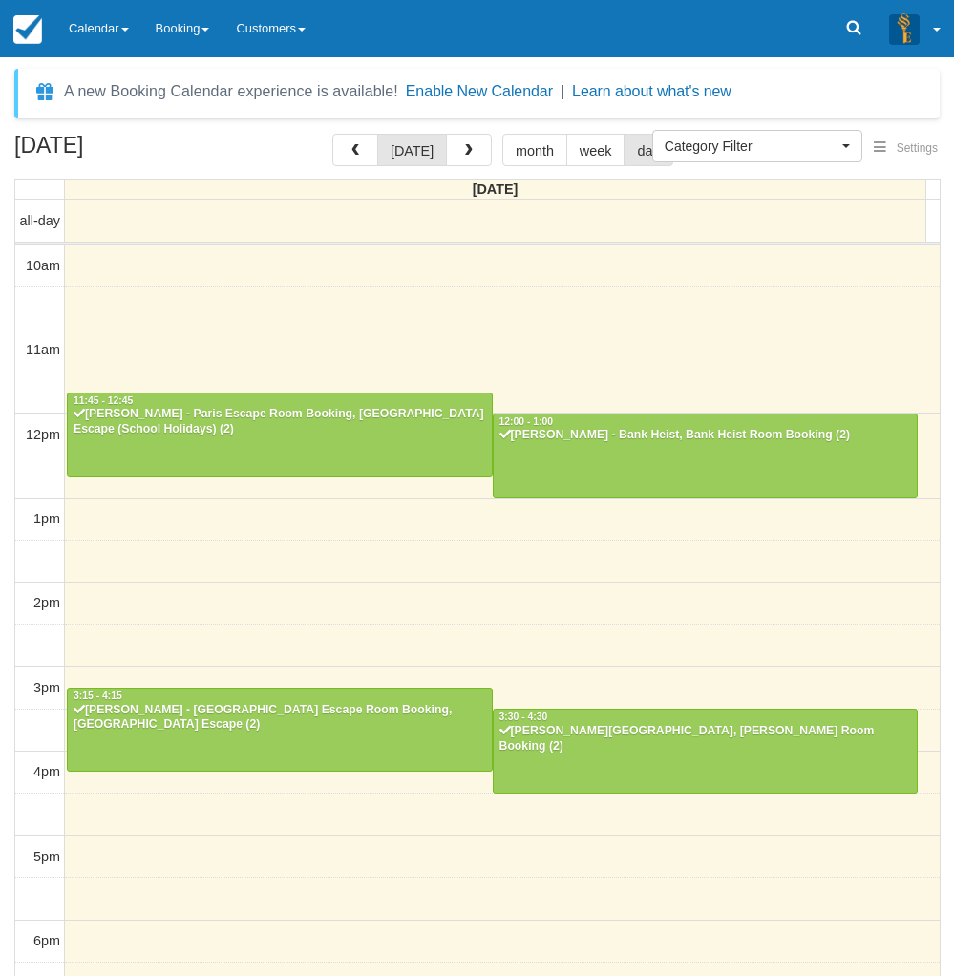
select select
